Goal: Information Seeking & Learning: Learn about a topic

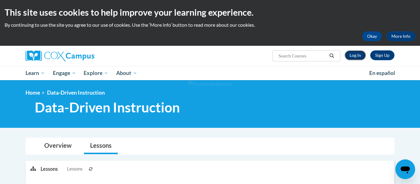
click at [357, 57] on link "Log In" at bounding box center [355, 55] width 21 height 10
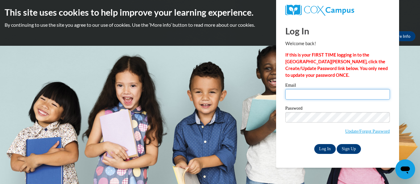
type input "granme@elkhorn.k12.wi.us"
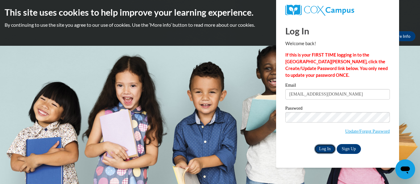
click at [328, 150] on input "Log In" at bounding box center [325, 149] width 22 height 10
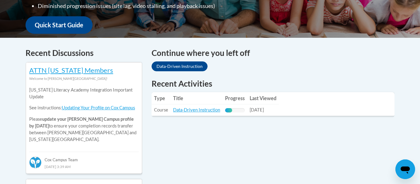
scroll to position [225, 0]
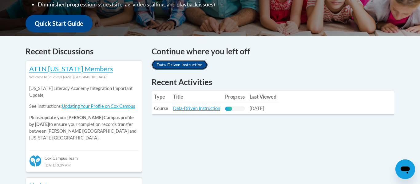
click at [186, 63] on link "Data-Driven Instruction" at bounding box center [180, 65] width 56 height 10
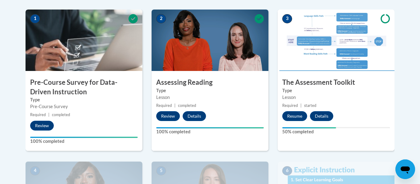
scroll to position [198, 0]
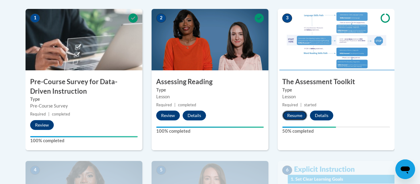
click at [299, 115] on button "Resume" at bounding box center [294, 116] width 25 height 10
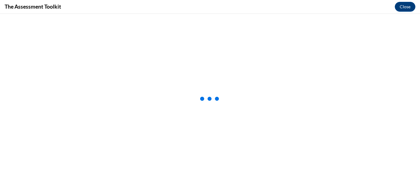
scroll to position [0, 0]
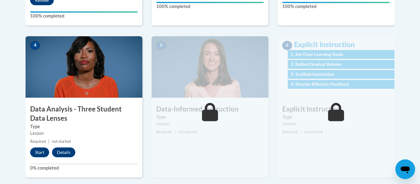
scroll to position [324, 0]
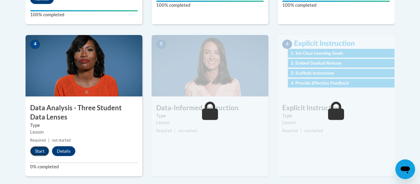
click at [40, 147] on button "Start" at bounding box center [39, 151] width 19 height 10
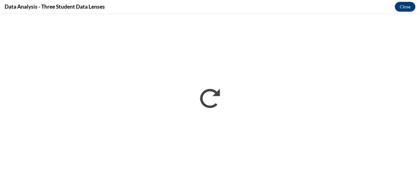
scroll to position [0, 0]
